Goal: Check status: Check status

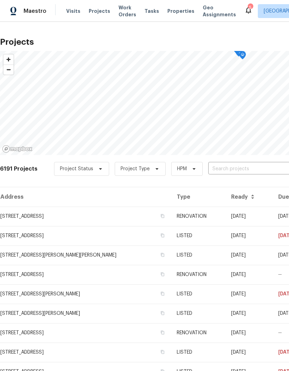
click at [226, 175] on div "Project Status Project Type HPM ​" at bounding box center [180, 169] width 253 height 14
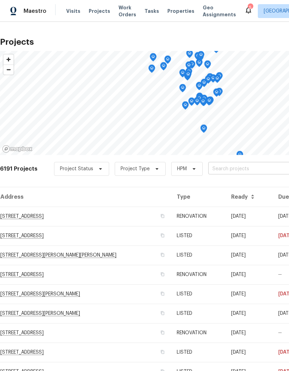
click at [221, 170] on input "text" at bounding box center [247, 169] width 79 height 11
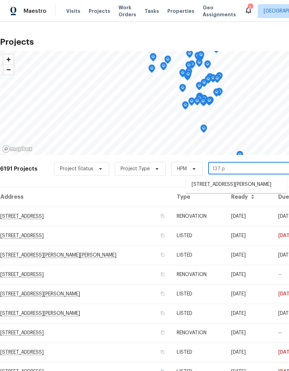
type input "137 ph"
click at [227, 189] on li "[STREET_ADDRESS][PERSON_NAME]" at bounding box center [236, 184] width 101 height 11
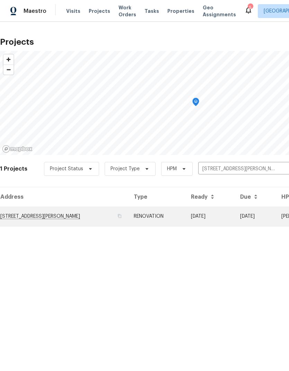
click at [65, 217] on td "[STREET_ADDRESS][PERSON_NAME]" at bounding box center [64, 215] width 128 height 19
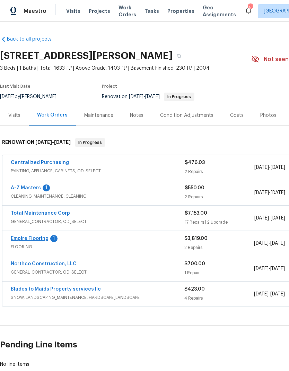
click at [38, 240] on link "Empire Flooring" at bounding box center [30, 238] width 38 height 5
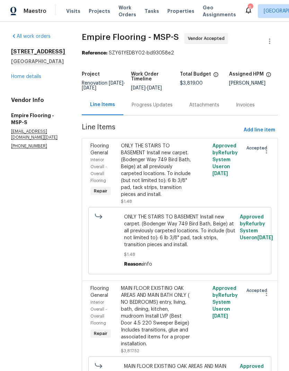
click at [167, 115] on div "Progress Updates" at bounding box center [152, 105] width 58 height 20
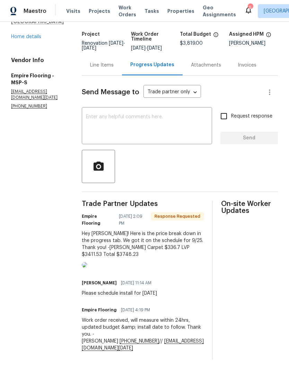
scroll to position [60, 0]
click at [87, 267] on img at bounding box center [85, 265] width 6 height 6
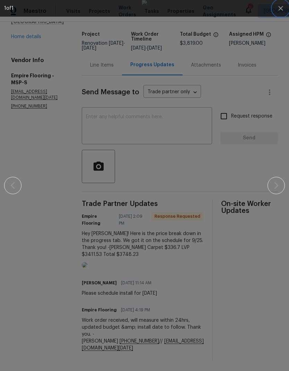
click at [282, 5] on icon "button" at bounding box center [280, 8] width 8 height 8
